Goal: Task Accomplishment & Management: Use online tool/utility

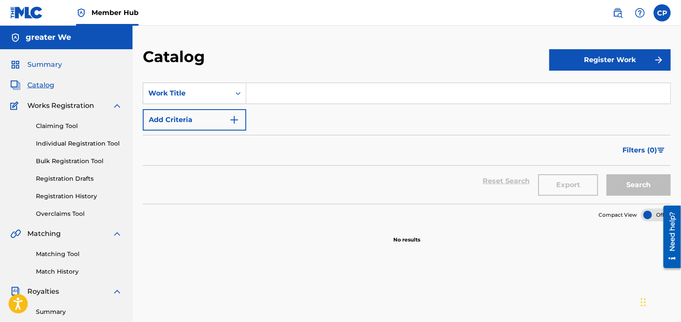
click at [57, 67] on span "Summary" at bounding box center [44, 64] width 35 height 10
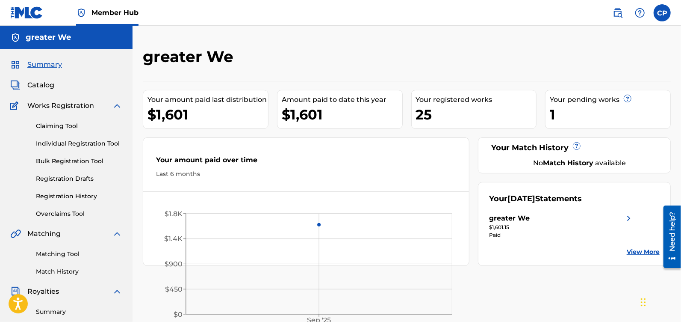
click at [441, 106] on div "25" at bounding box center [476, 114] width 121 height 19
click at [59, 109] on span "Works Registration" at bounding box center [60, 105] width 67 height 10
click at [58, 121] on div "Claiming Tool Individual Registration Tool Bulk Registration Tool Registration …" at bounding box center [66, 164] width 112 height 107
click at [58, 123] on link "Claiming Tool" at bounding box center [79, 125] width 86 height 9
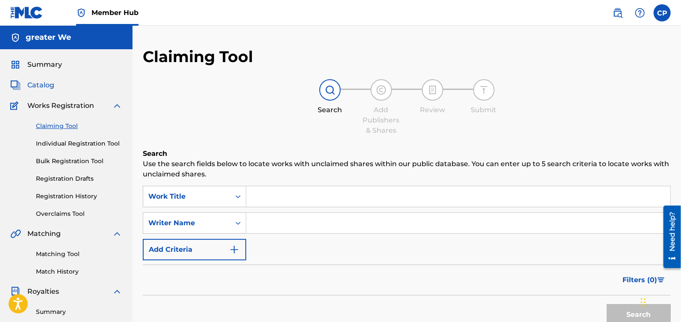
click at [48, 84] on span "Catalog" at bounding box center [40, 85] width 27 height 10
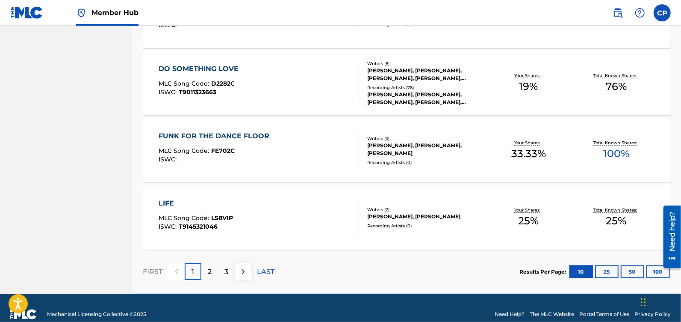
scroll to position [656, 0]
